Goal: Task Accomplishment & Management: Use online tool/utility

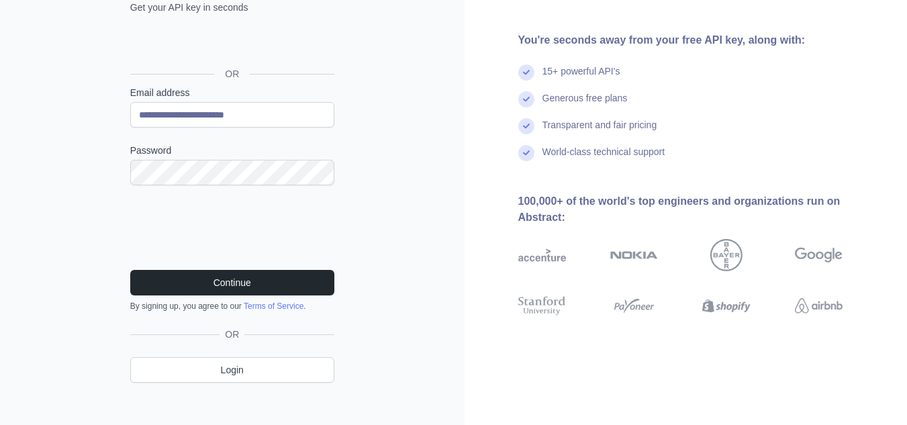
scroll to position [123, 0]
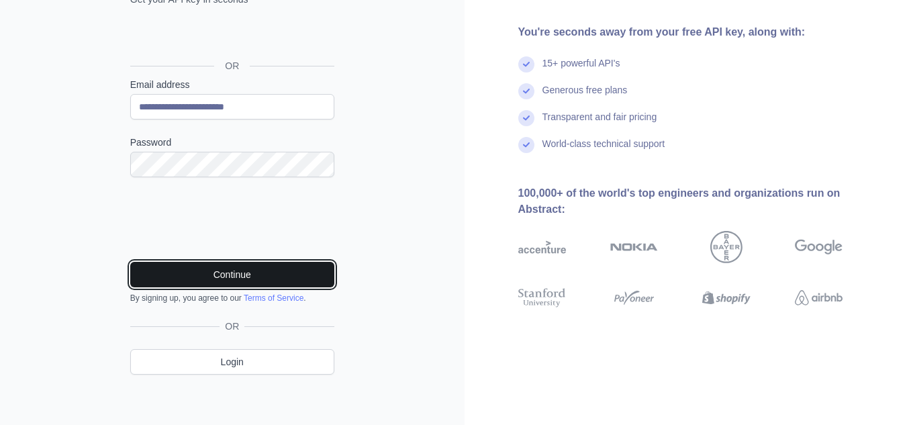
click at [277, 266] on button "Continue" at bounding box center [232, 275] width 204 height 26
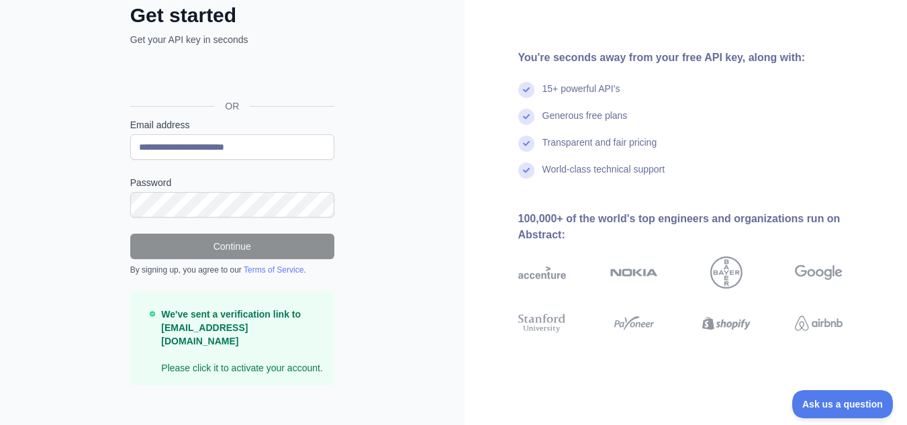
scroll to position [0, 0]
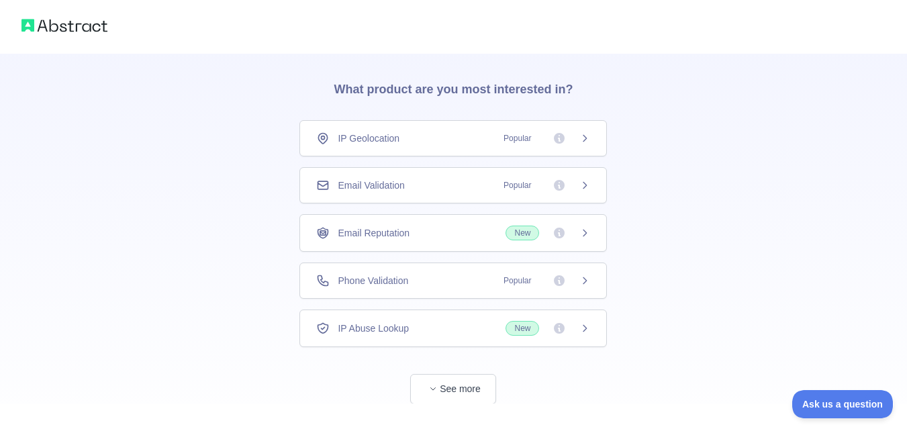
scroll to position [40, 0]
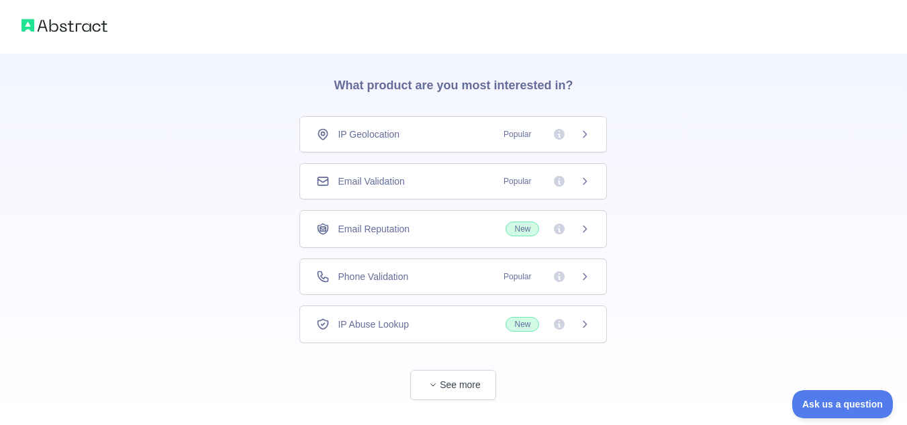
click at [565, 141] on div "IP Geolocation Popular" at bounding box center [452, 134] width 307 height 36
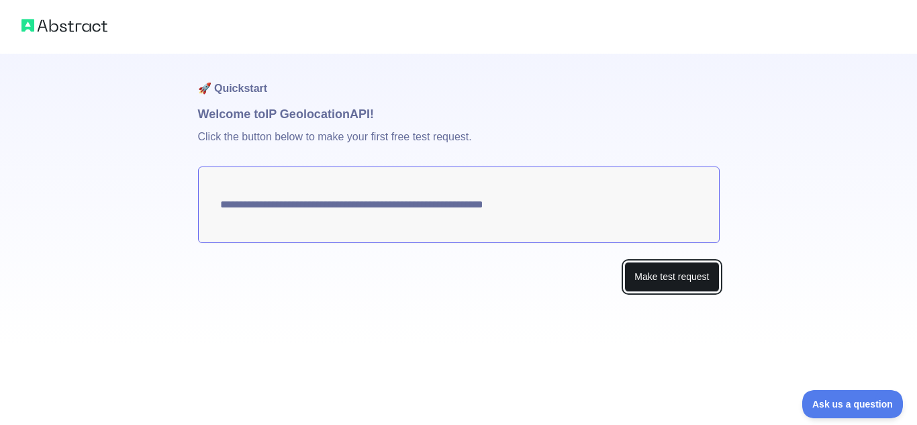
click at [683, 280] on button "Make test request" at bounding box center [671, 277] width 95 height 30
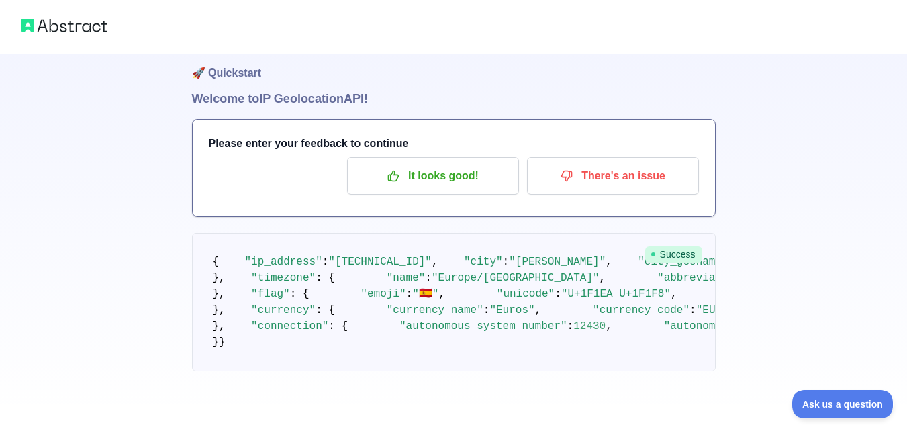
scroll to position [644, 0]
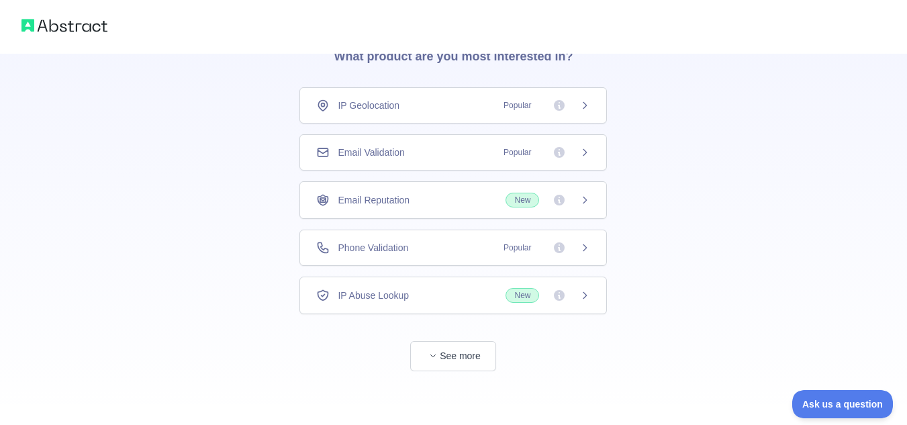
scroll to position [40, 0]
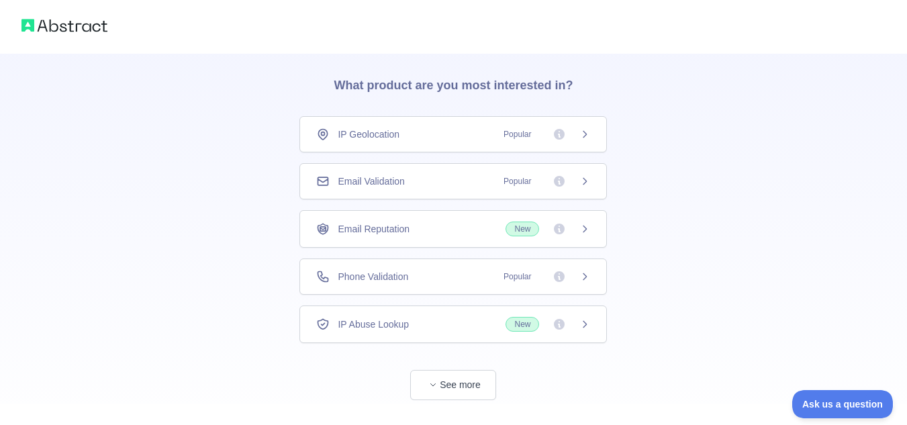
click at [589, 274] on icon at bounding box center [584, 276] width 11 height 11
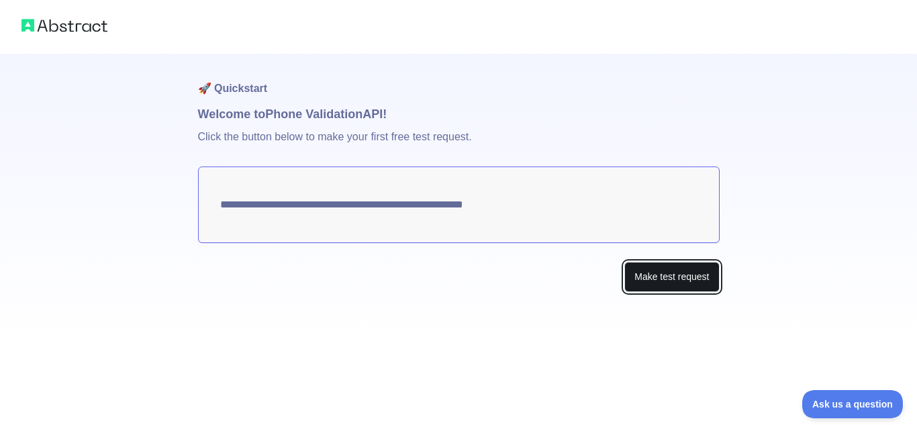
click at [670, 269] on button "Make test request" at bounding box center [671, 277] width 95 height 30
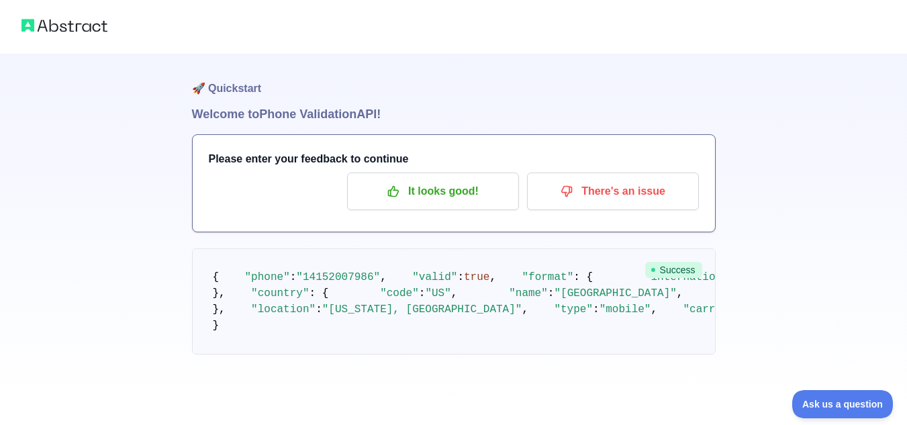
scroll to position [177, 0]
click at [320, 271] on span ""14152007986"" at bounding box center [338, 277] width 84 height 12
copy span "14152007986"
click at [416, 248] on pre "{ "phone" : "14152007986" , "valid" : true , "format" : { "international" : "+1…" at bounding box center [454, 301] width 524 height 106
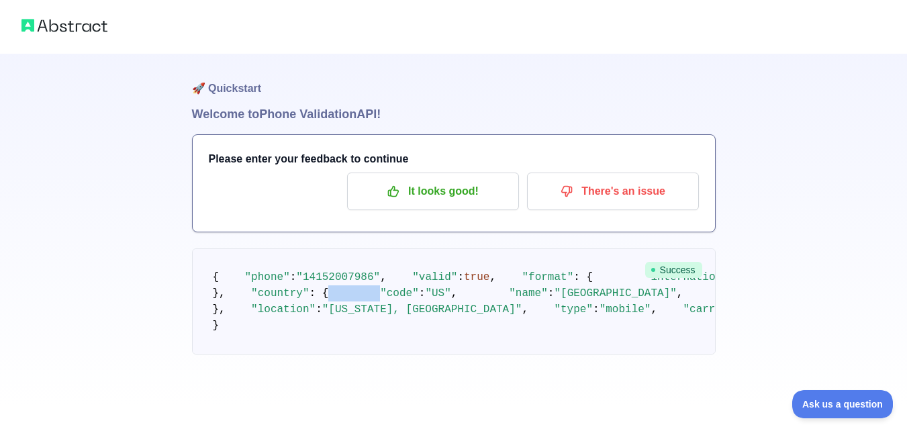
click at [416, 248] on pre "{ "phone" : "14152007986" , "valid" : true , "format" : { "international" : "+1…" at bounding box center [454, 301] width 524 height 106
drag, startPoint x: 416, startPoint y: 217, endPoint x: 414, endPoint y: 291, distance: 73.2
click at [414, 291] on pre "{ "phone" : "14152007986" , "valid" : true , "format" : { "international" : "+1…" at bounding box center [454, 301] width 524 height 106
click at [414, 303] on span ""California, San Francisco"" at bounding box center [422, 309] width 200 height 12
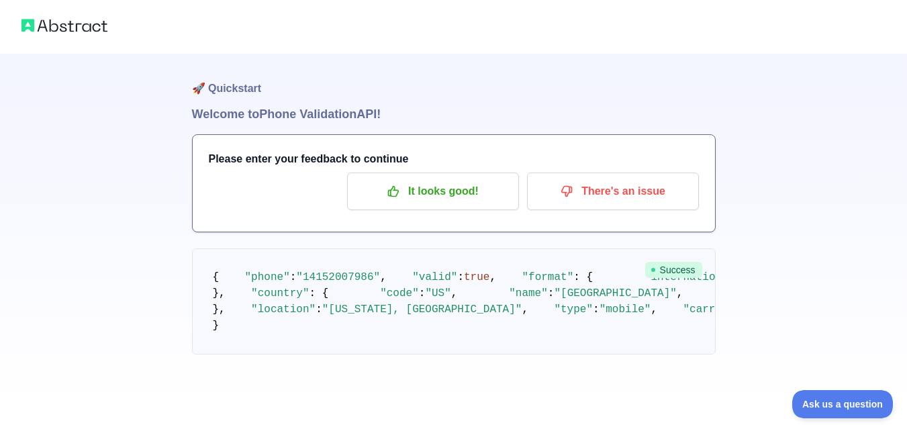
scroll to position [28, 0]
